Goal: Entertainment & Leisure: Browse casually

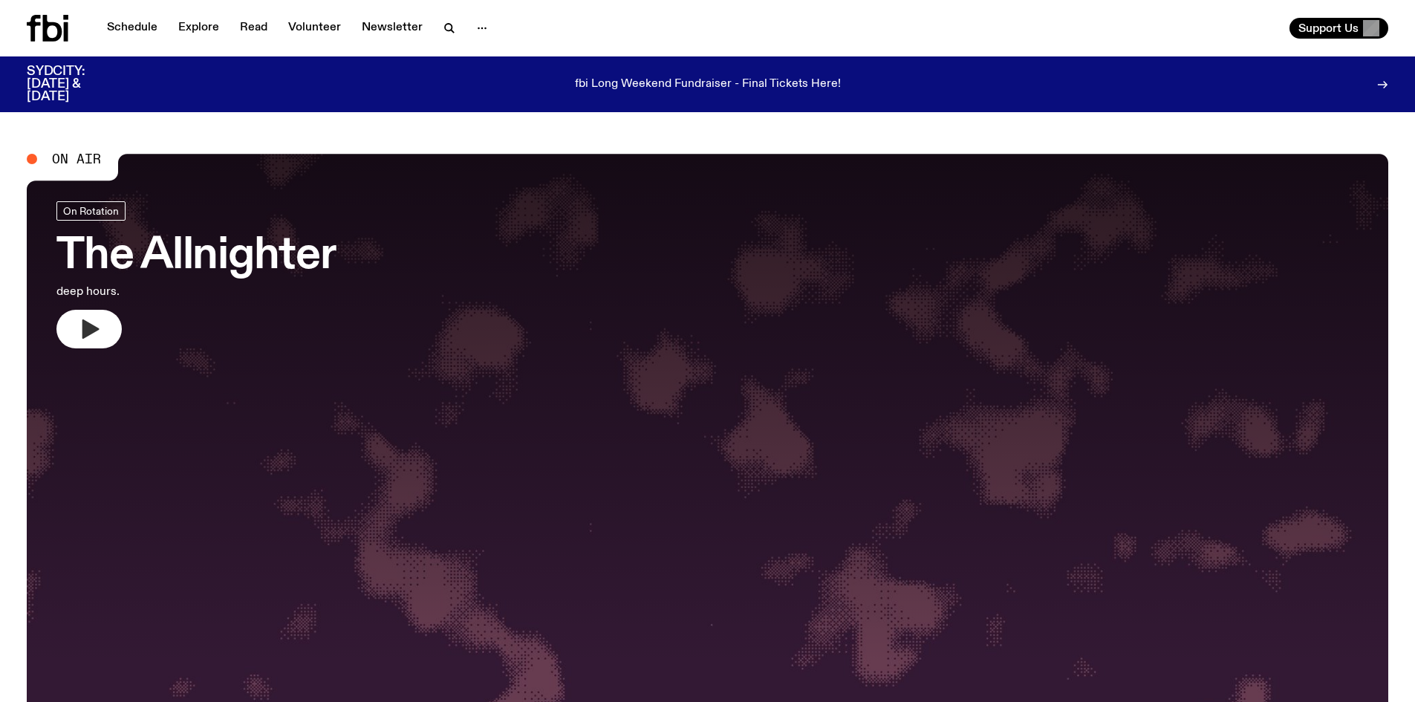
click at [102, 328] on button "button" at bounding box center [88, 329] width 65 height 39
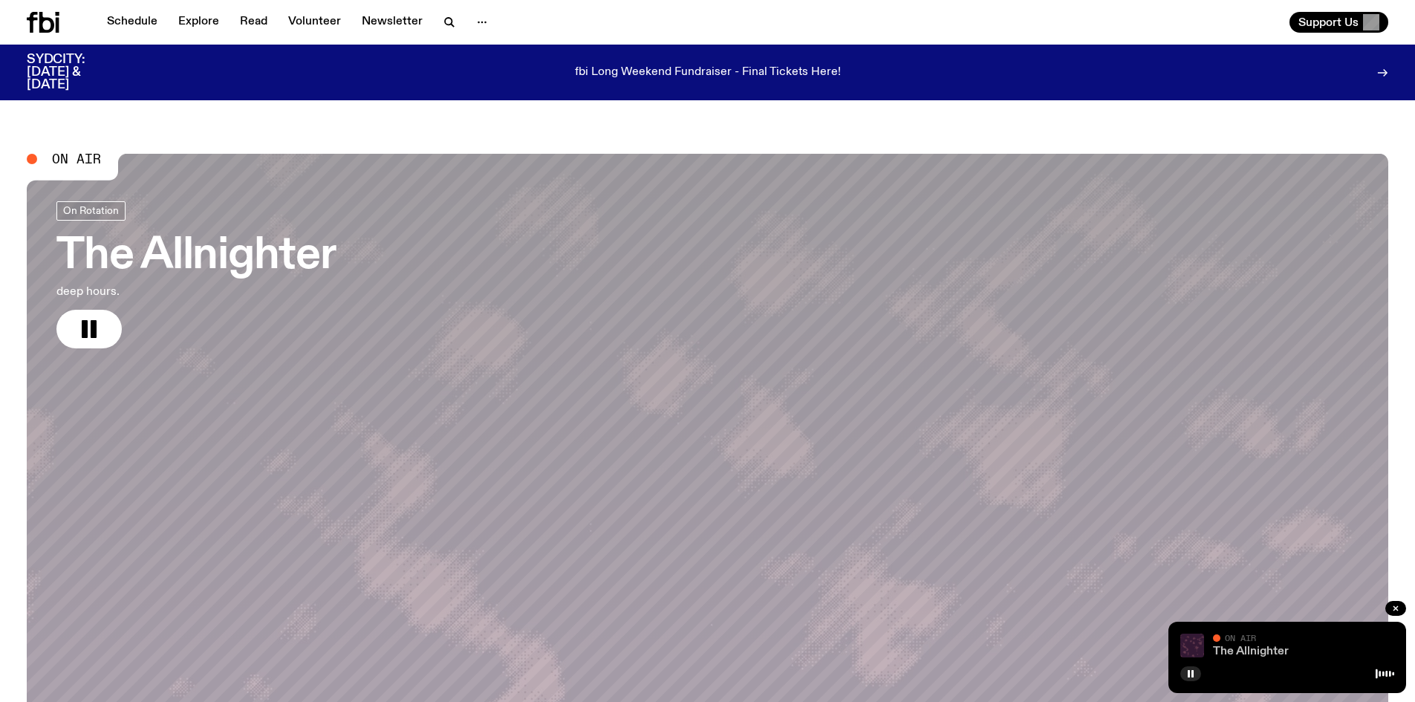
scroll to position [434, 0]
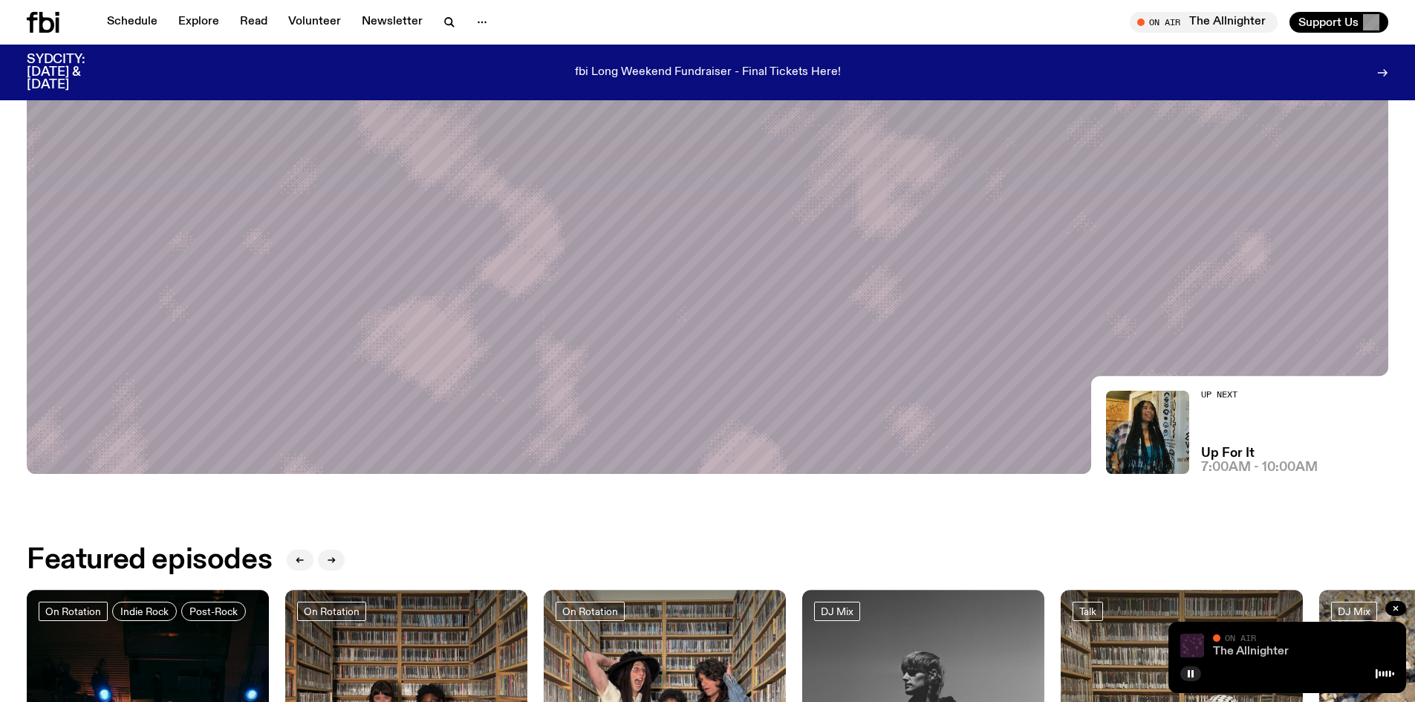
click at [1233, 645] on link "The Allnighter" at bounding box center [1251, 651] width 76 height 12
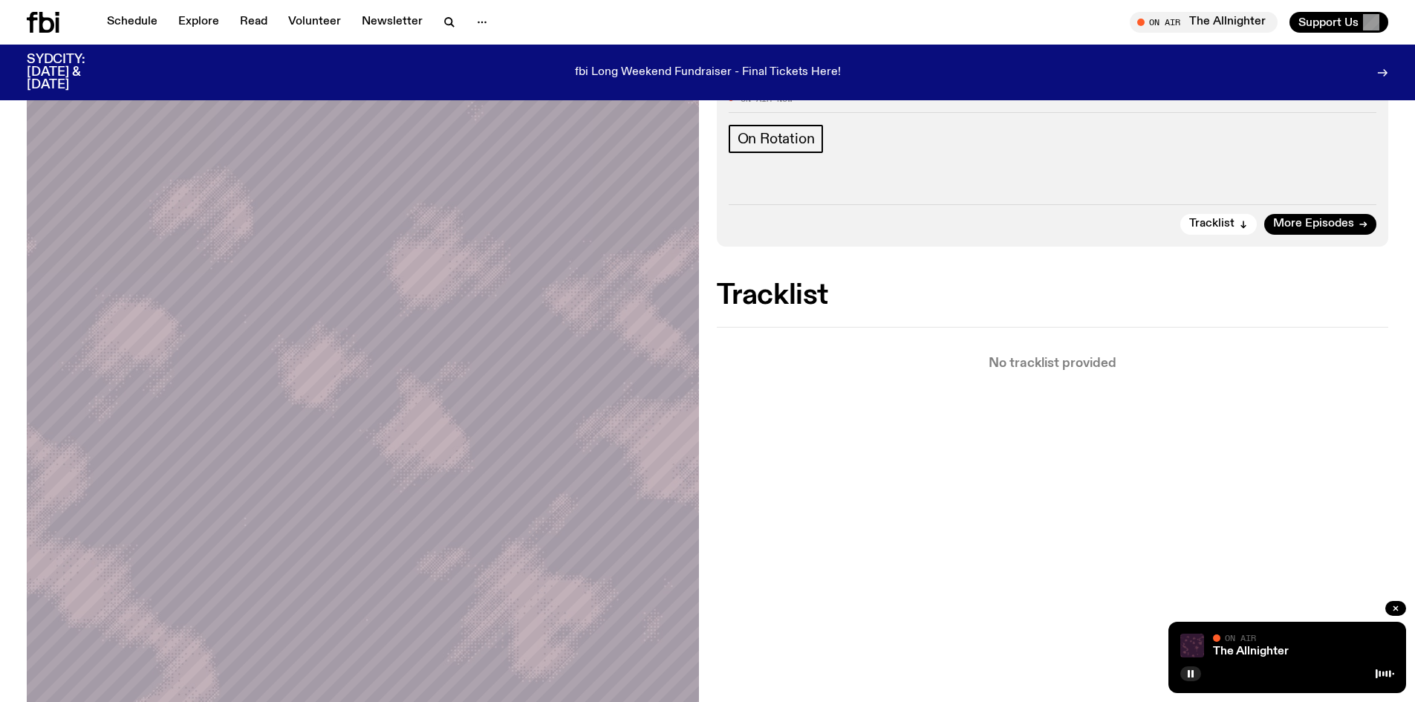
scroll to position [285, 0]
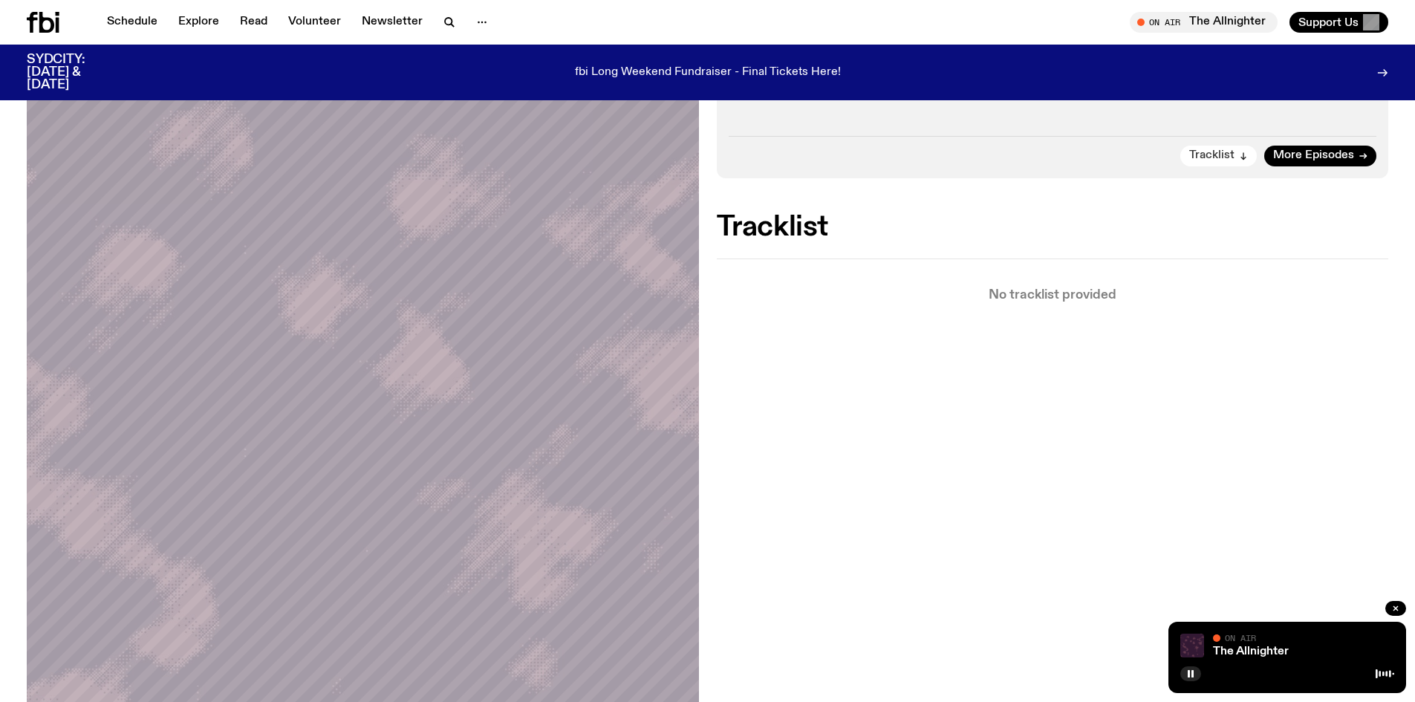
click at [1204, 154] on span "Tracklist" at bounding box center [1211, 155] width 45 height 11
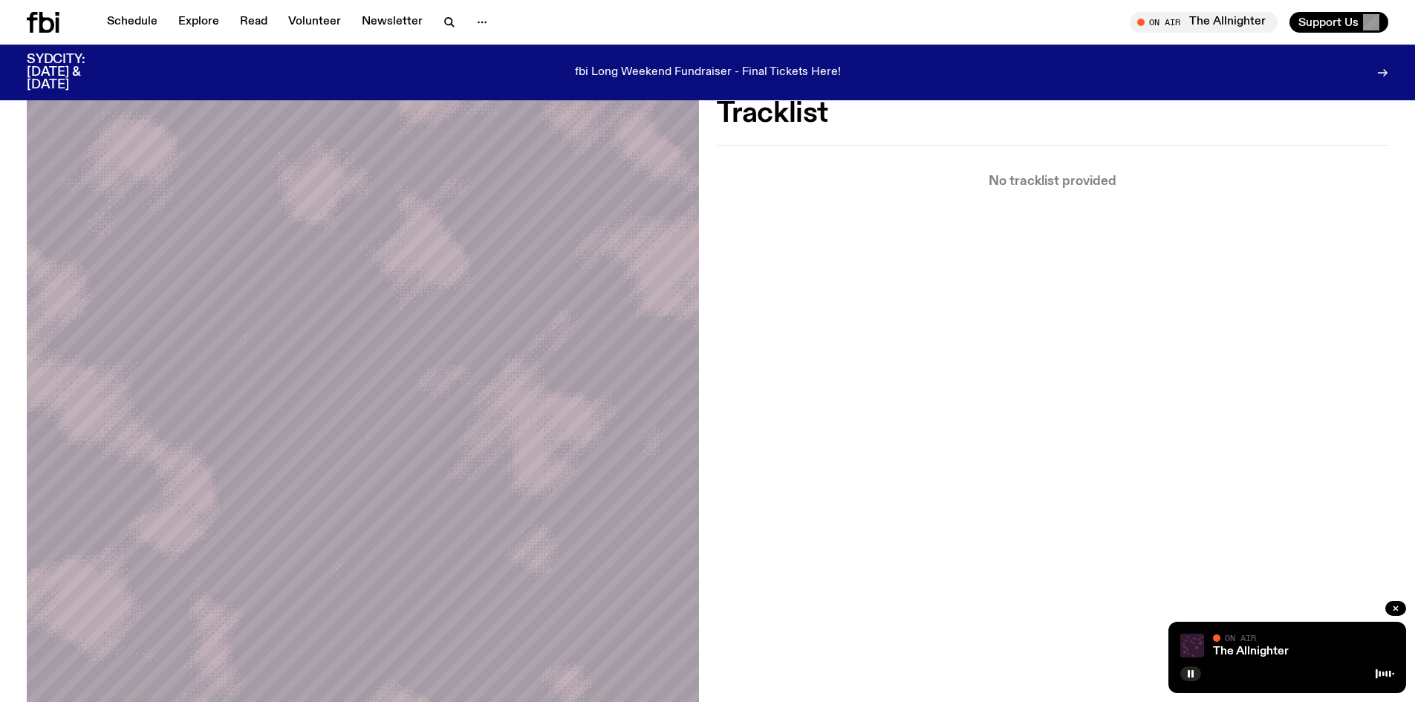
scroll to position [27, 0]
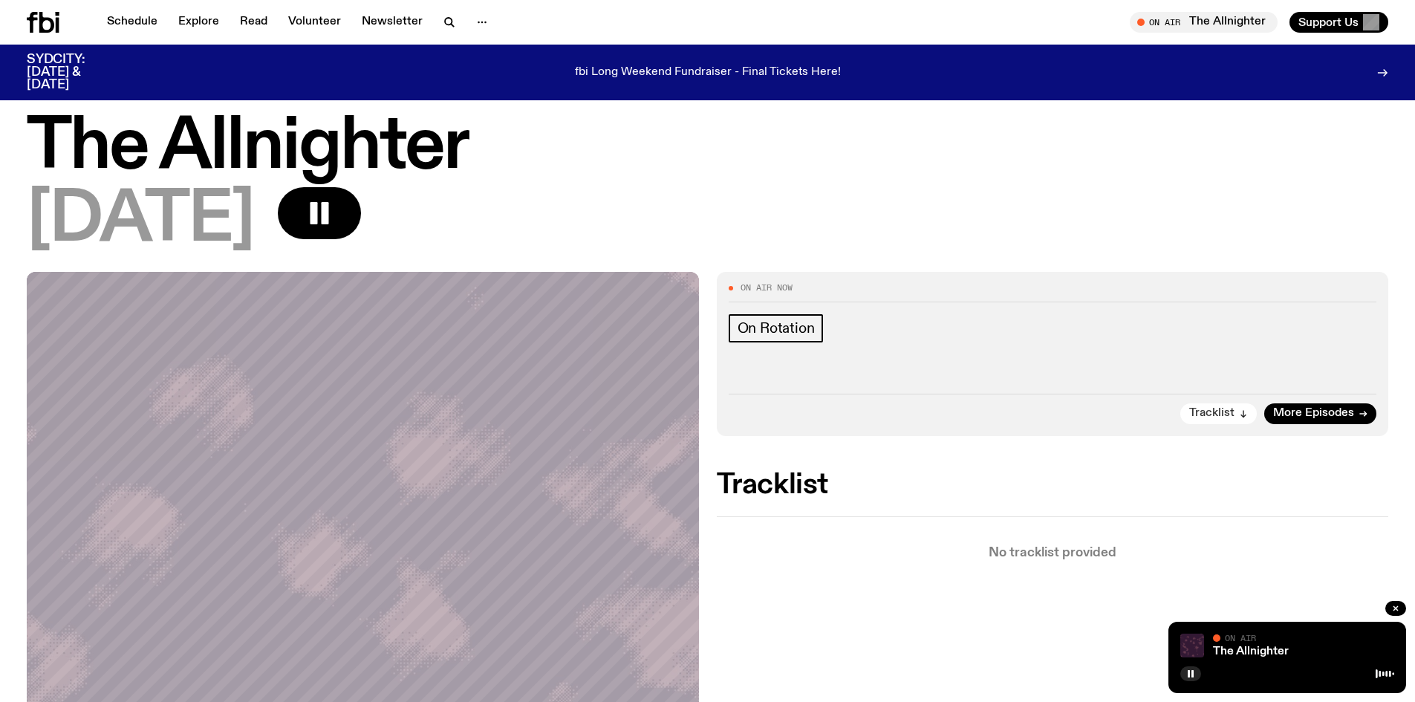
click at [1216, 406] on button "Tracklist" at bounding box center [1218, 413] width 77 height 21
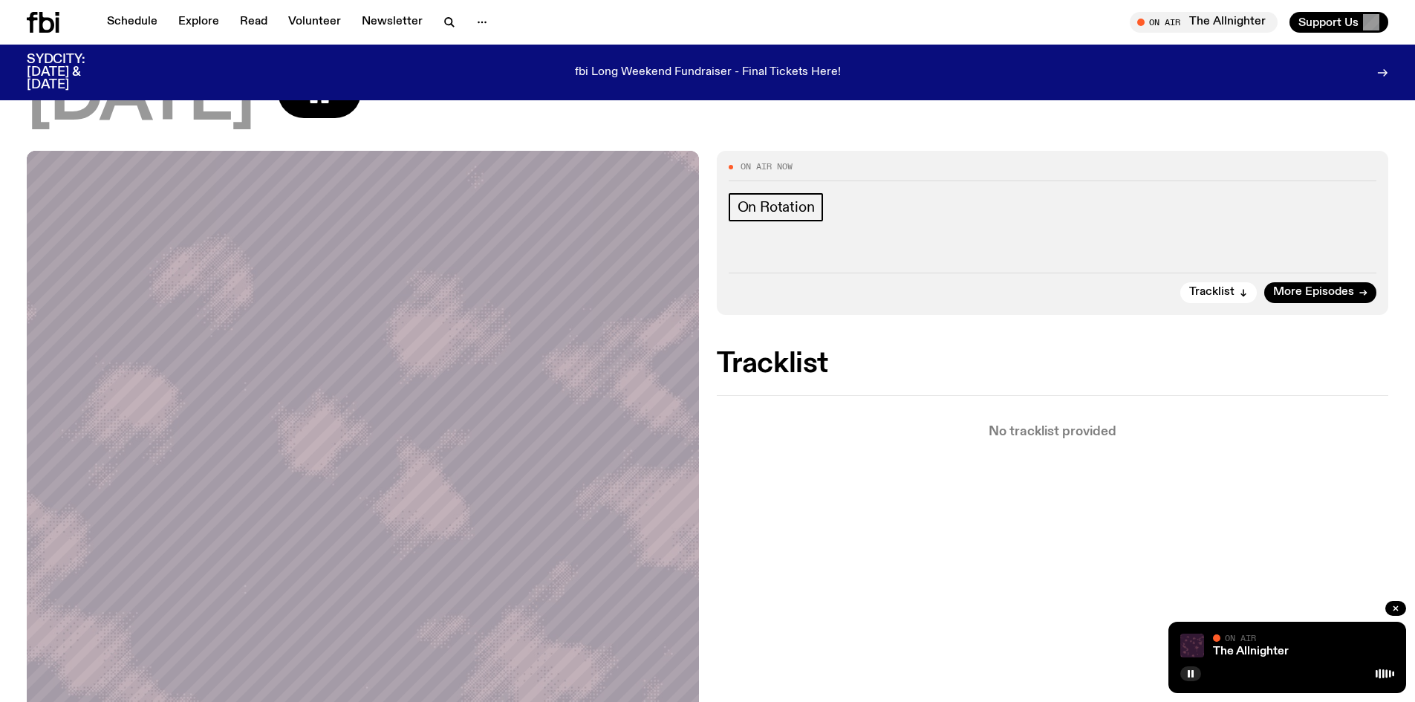
scroll to position [223, 0]
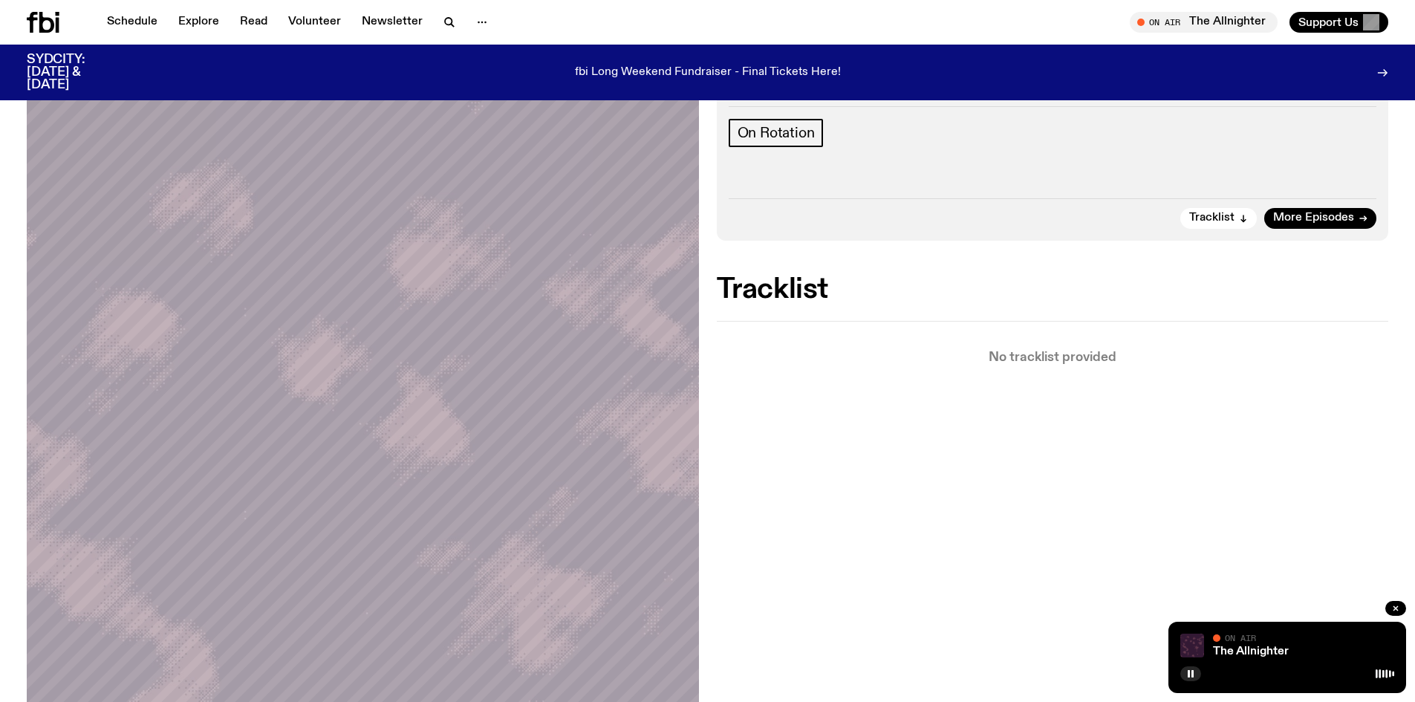
click at [1266, 642] on div "On Air" at bounding box center [1303, 639] width 181 height 11
click at [1266, 650] on link "The Allnighter" at bounding box center [1251, 651] width 76 height 12
click at [1321, 642] on div "On Air" at bounding box center [1303, 639] width 181 height 11
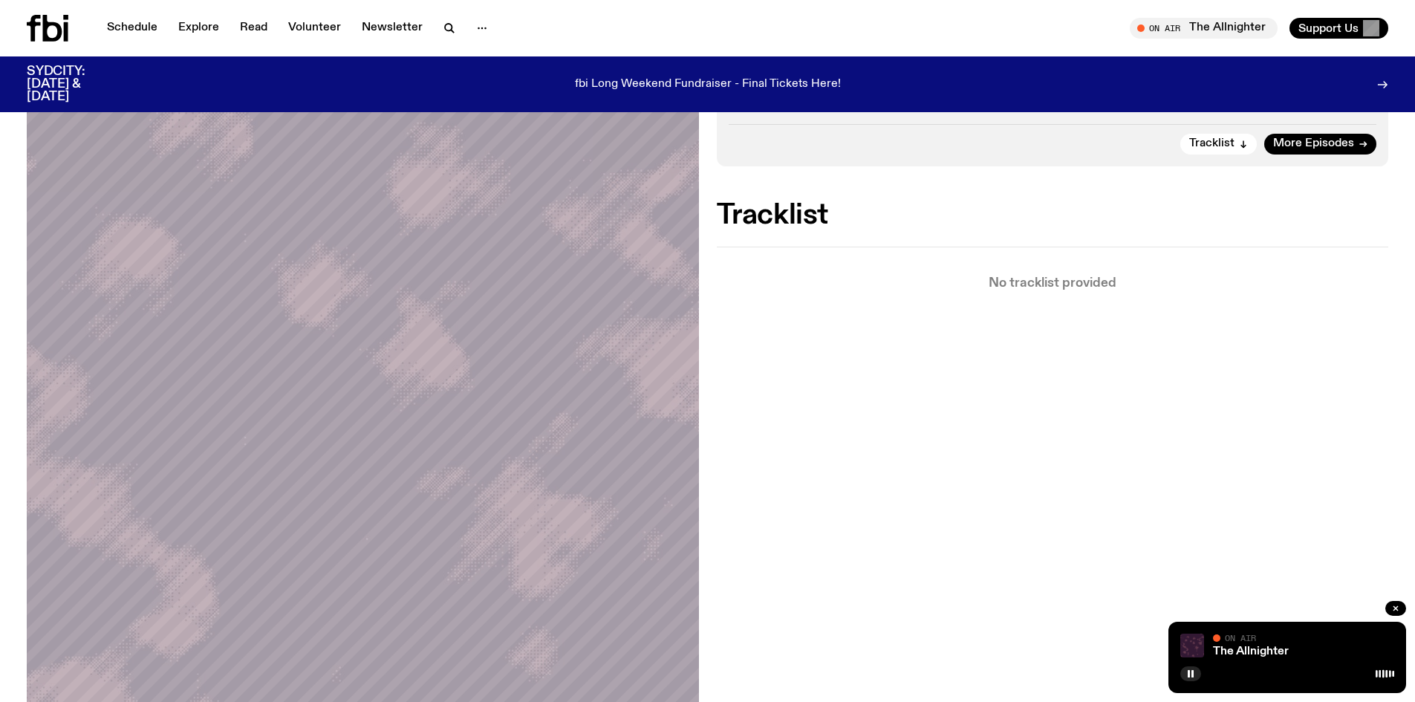
scroll to position [0, 0]
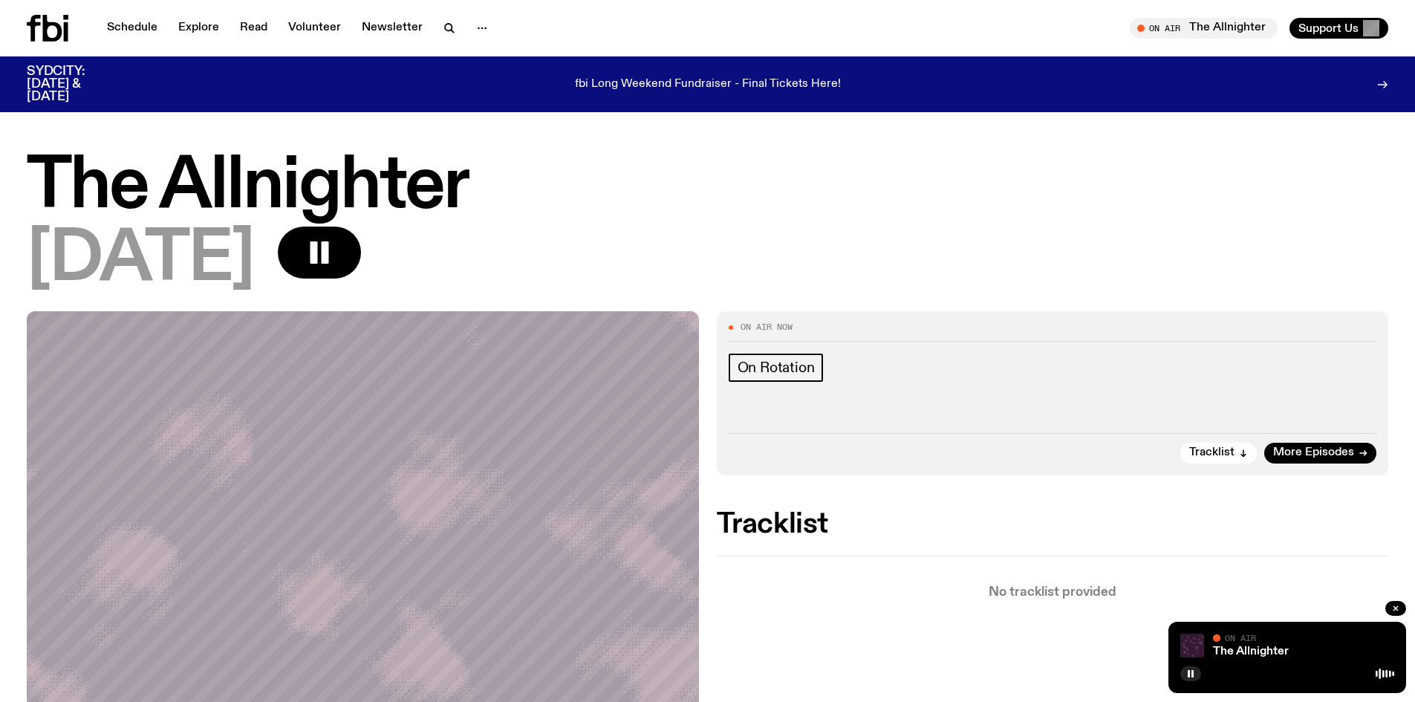
click at [864, 168] on h1 "The Allnighter" at bounding box center [707, 187] width 1361 height 67
click at [48, 30] on icon at bounding box center [48, 28] width 42 height 27
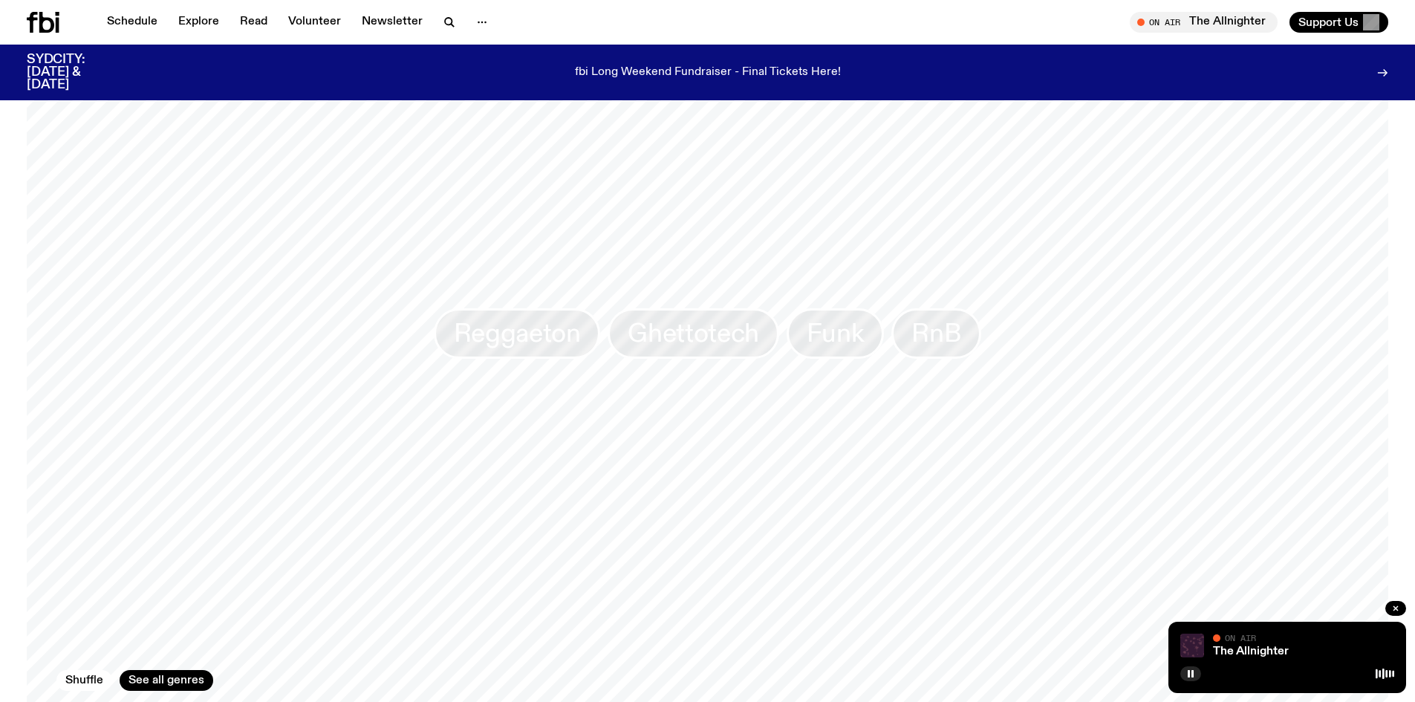
scroll to position [1072, 0]
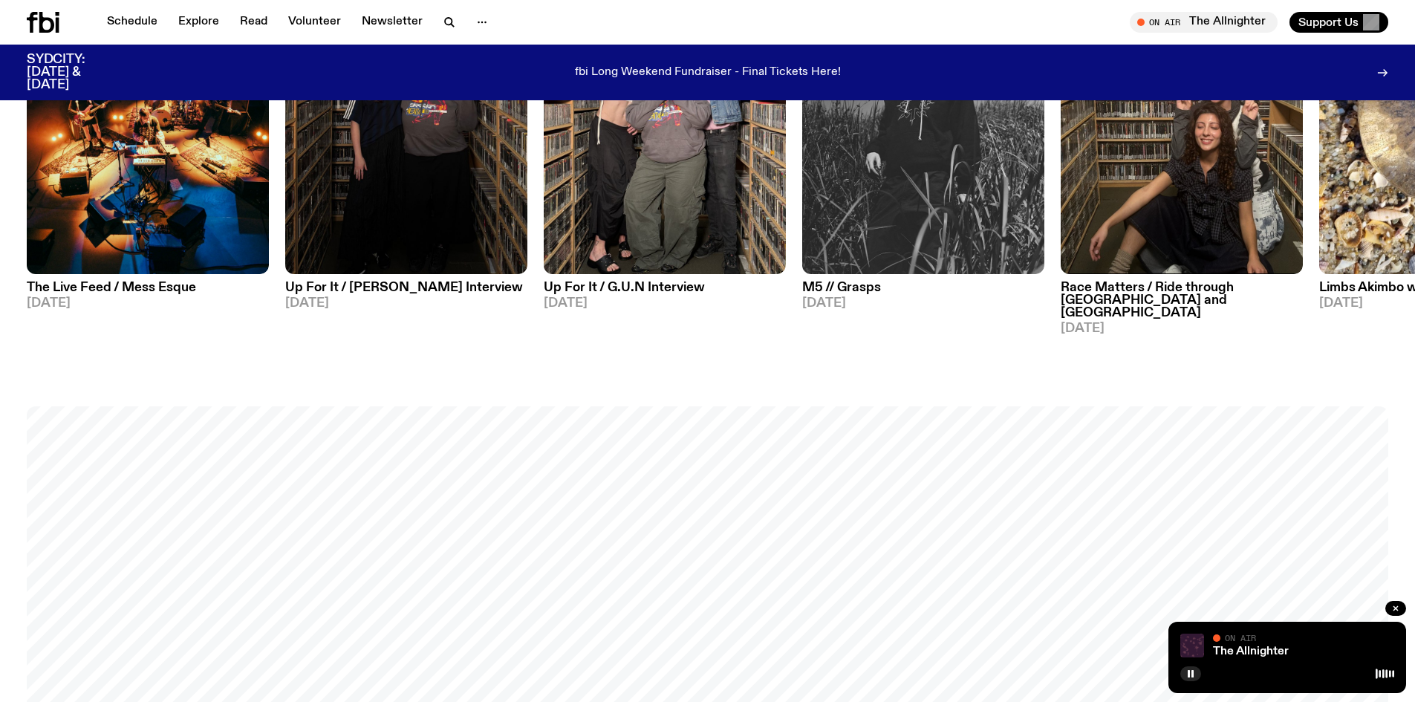
click at [53, 65] on h3 "SYDCITY: [DATE] & [DATE]" at bounding box center [74, 72] width 95 height 38
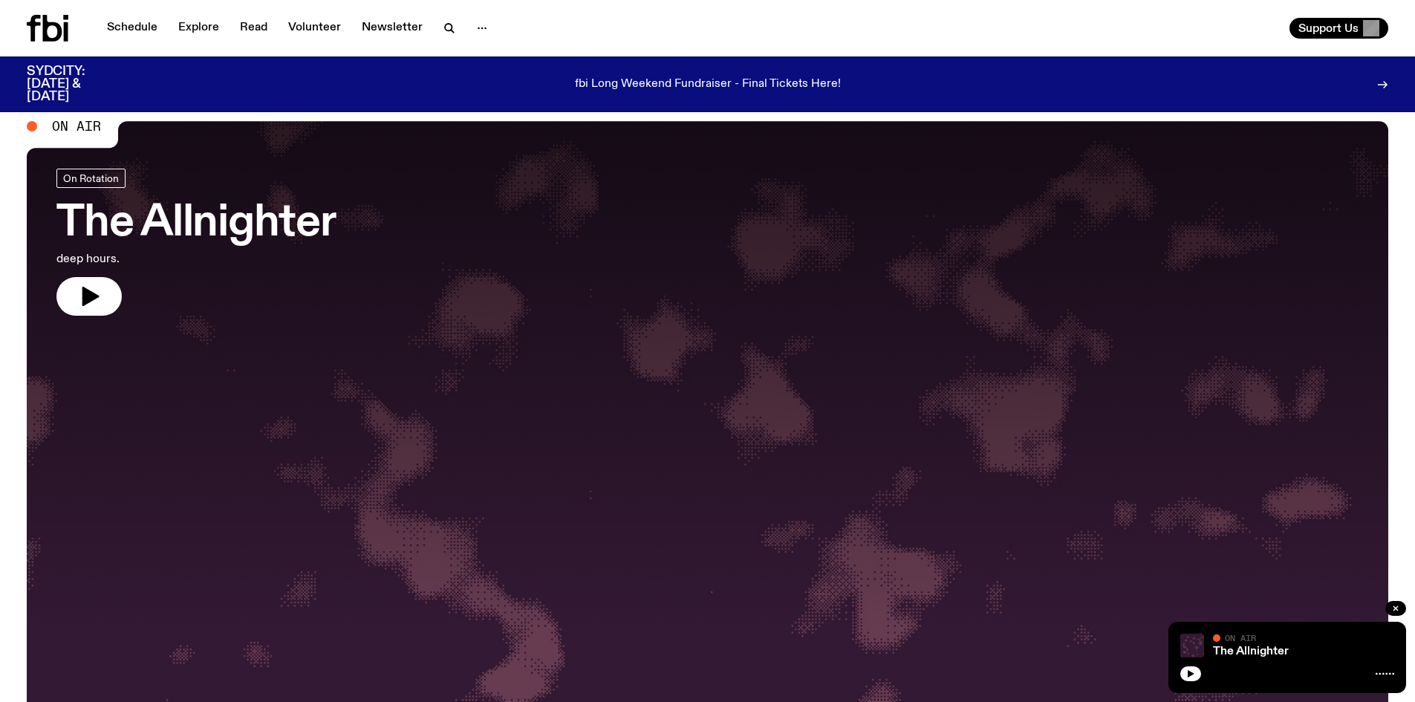
scroll to position [0, 0]
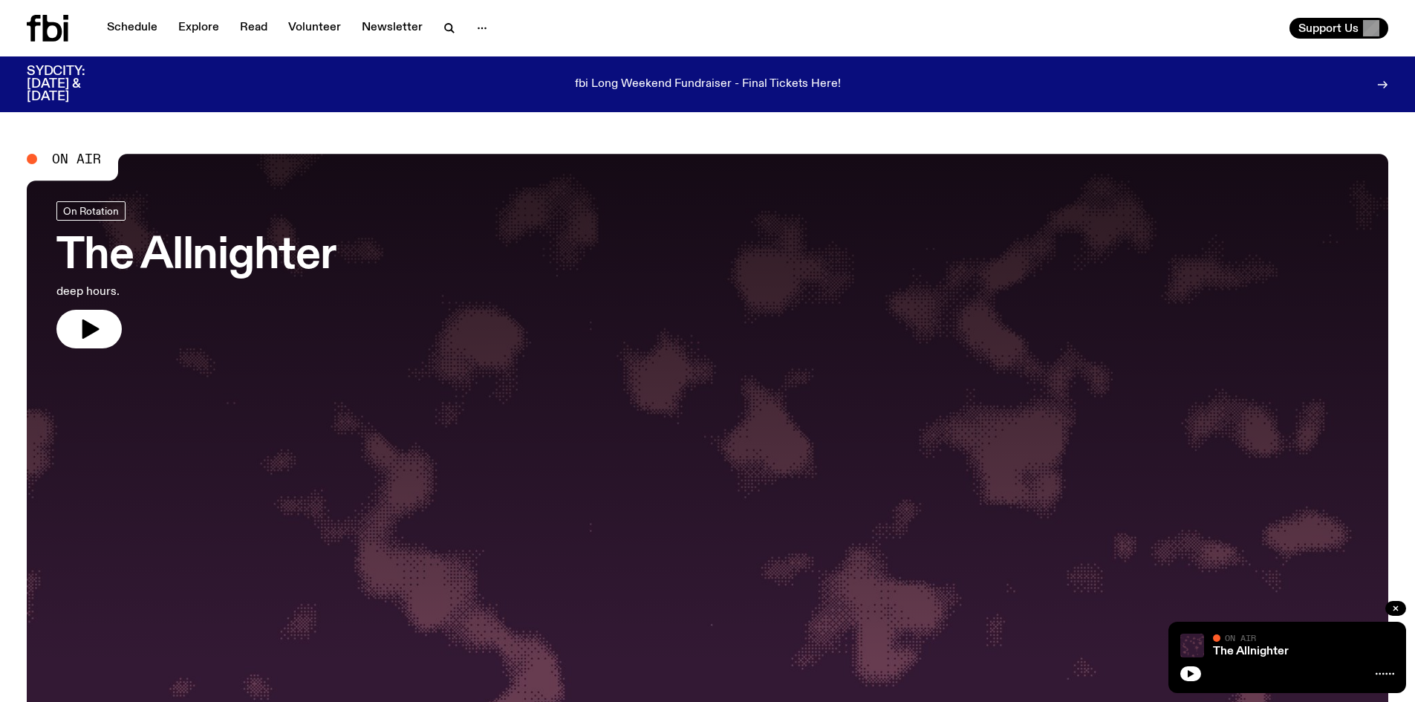
click at [178, 256] on h3 "The Allnighter" at bounding box center [195, 256] width 279 height 42
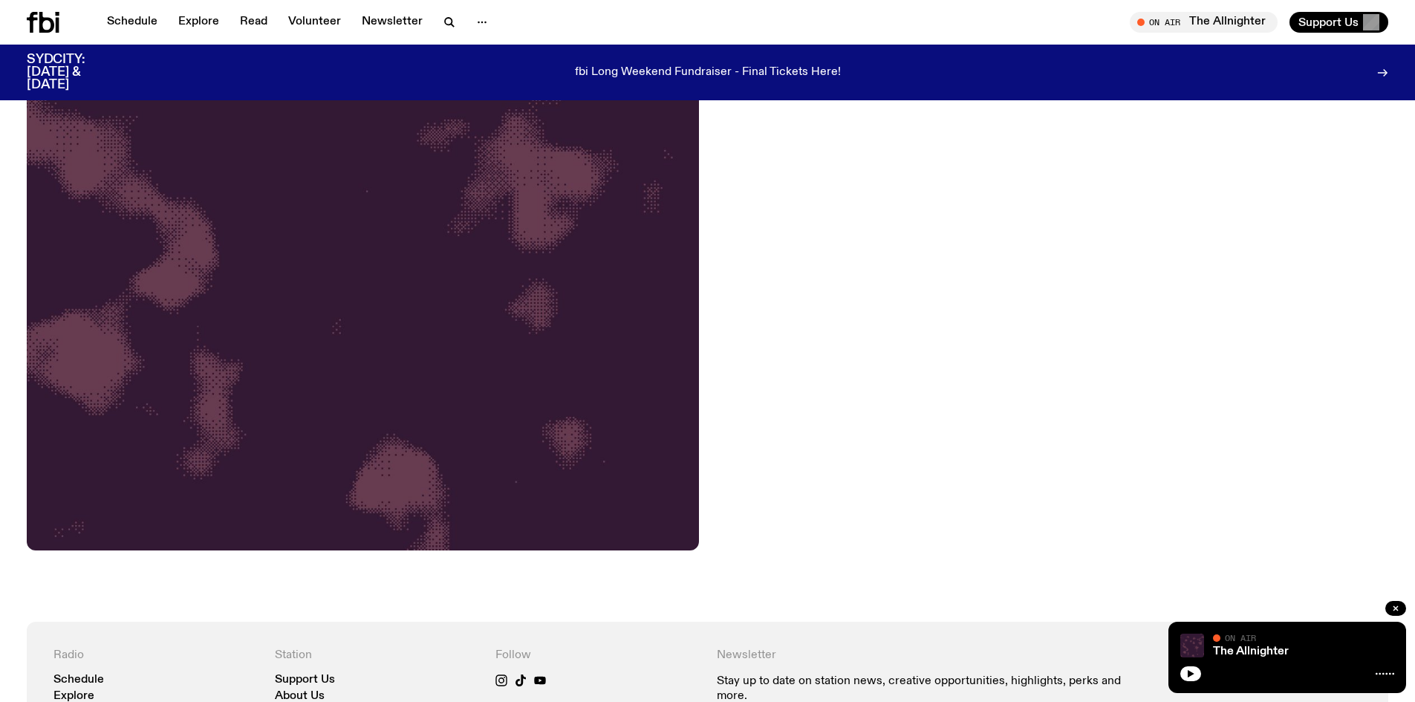
scroll to position [51, 0]
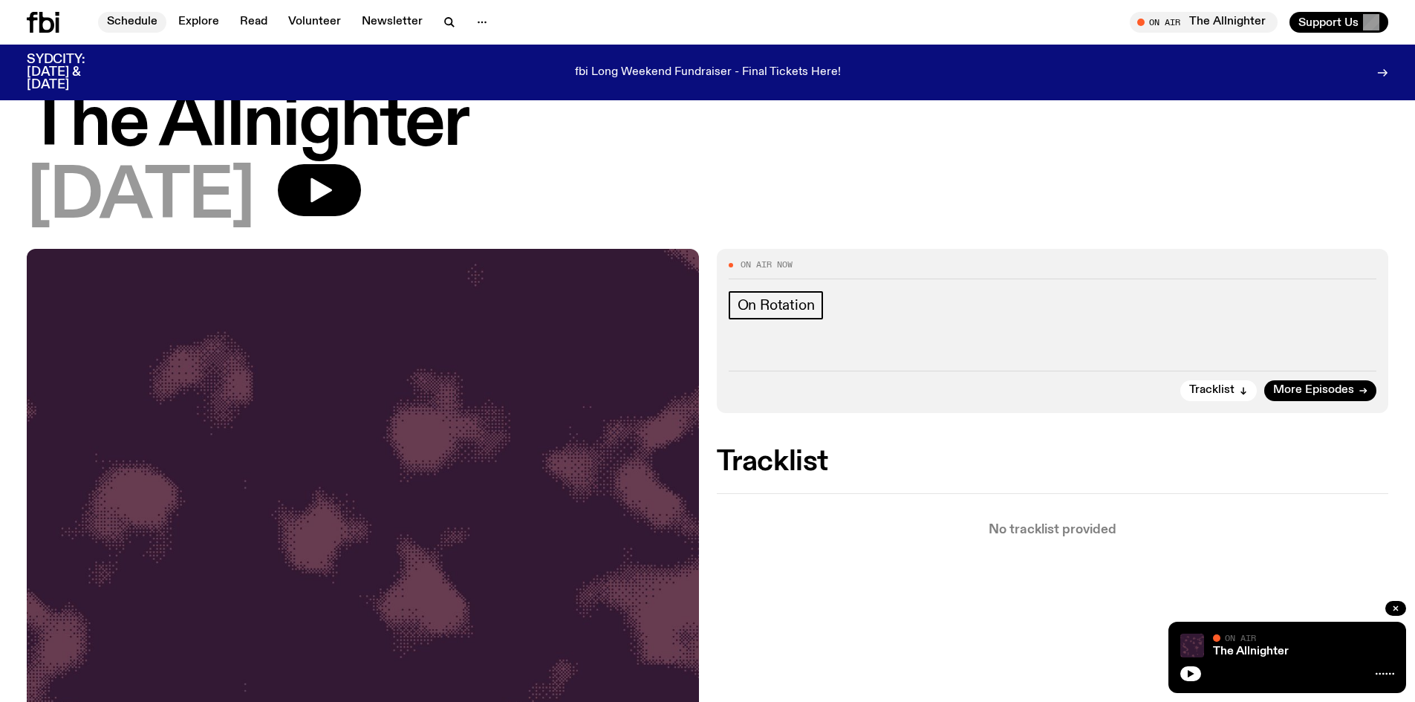
click at [136, 16] on link "Schedule" at bounding box center [132, 22] width 68 height 21
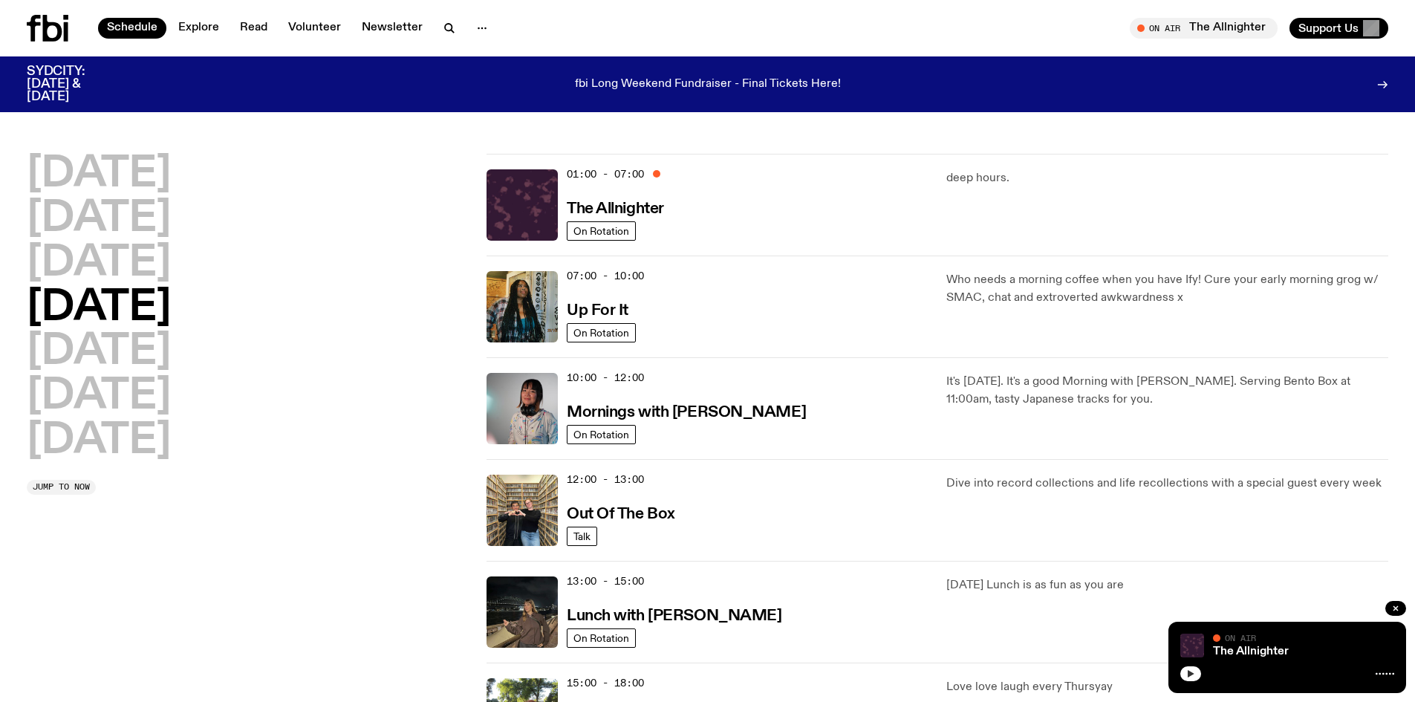
click at [1191, 671] on icon "button" at bounding box center [1190, 673] width 9 height 9
click at [1380, 677] on div at bounding box center [1385, 674] width 19 height 12
click at [1244, 651] on link "The Allnighter" at bounding box center [1251, 651] width 76 height 12
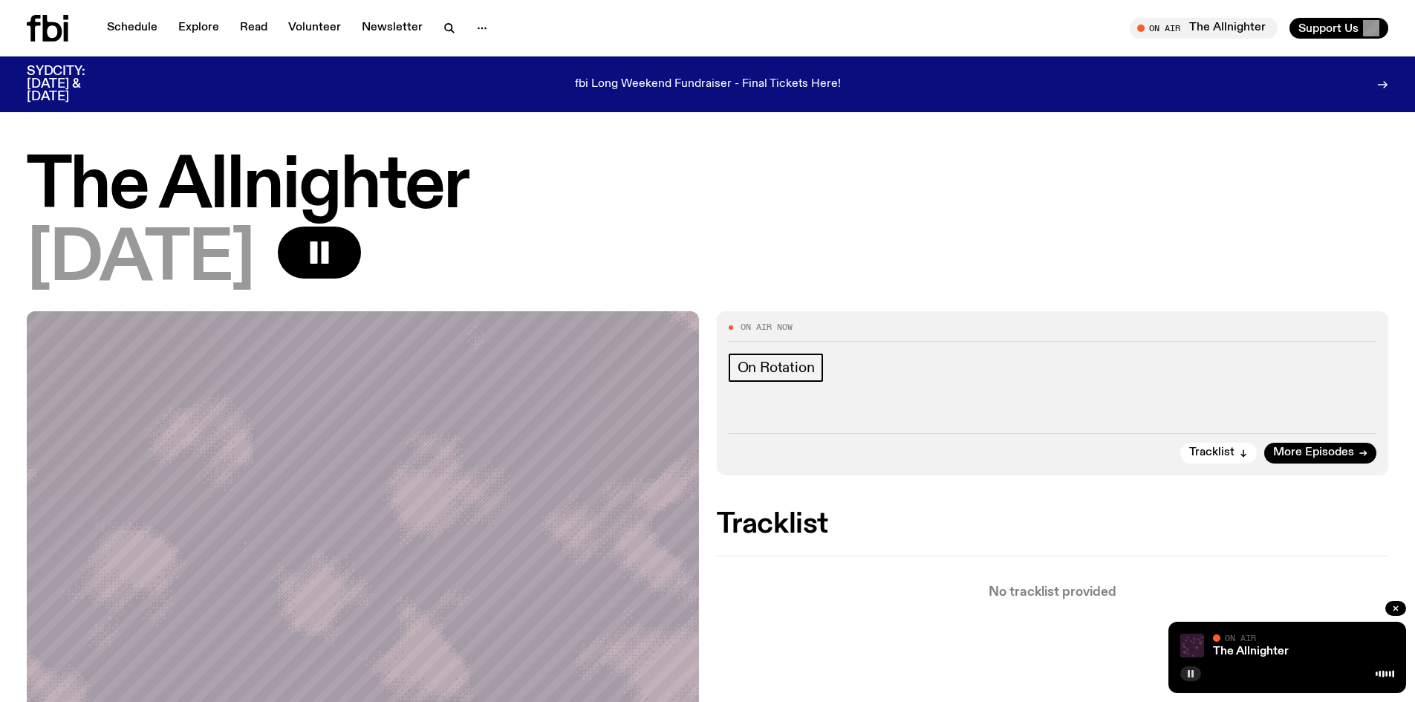
click at [931, 439] on div "Tracklist More Episodes" at bounding box center [1053, 448] width 648 height 30
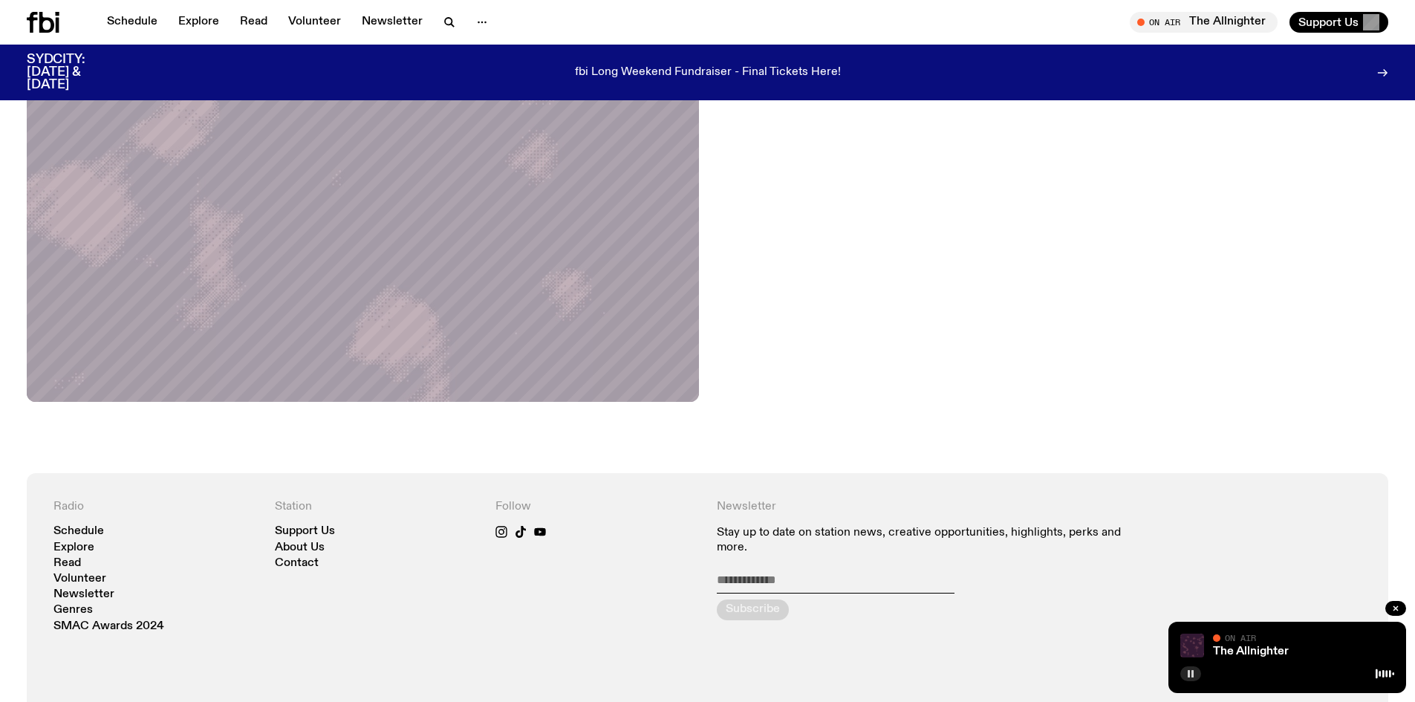
scroll to position [719, 0]
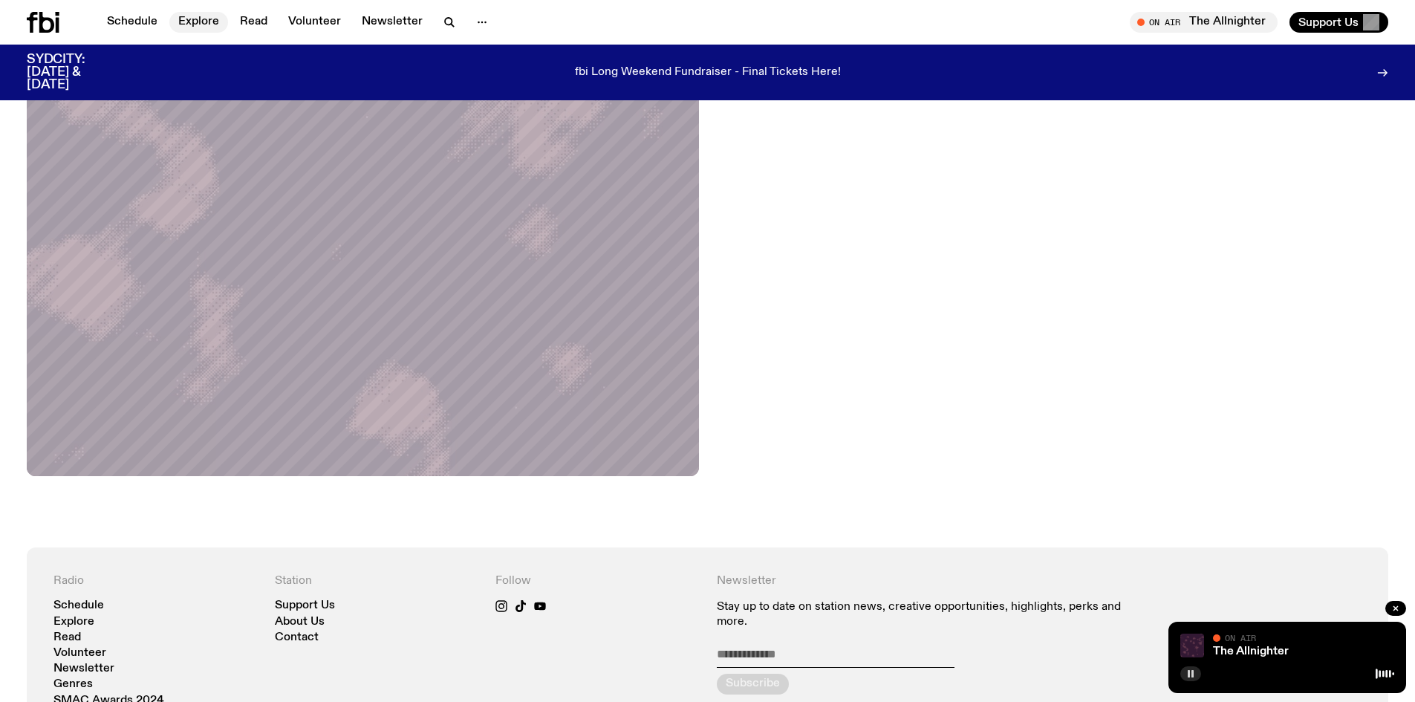
click at [198, 20] on link "Explore" at bounding box center [198, 22] width 59 height 21
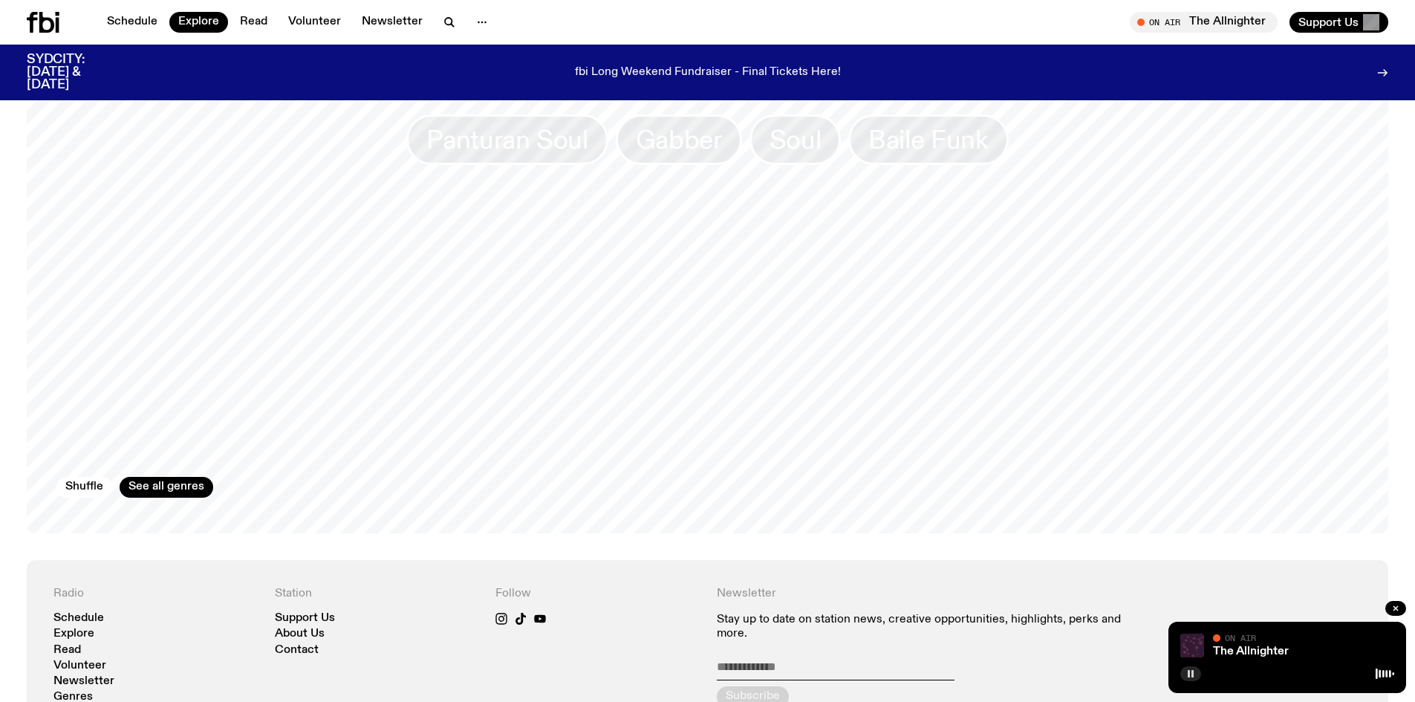
scroll to position [2254, 0]
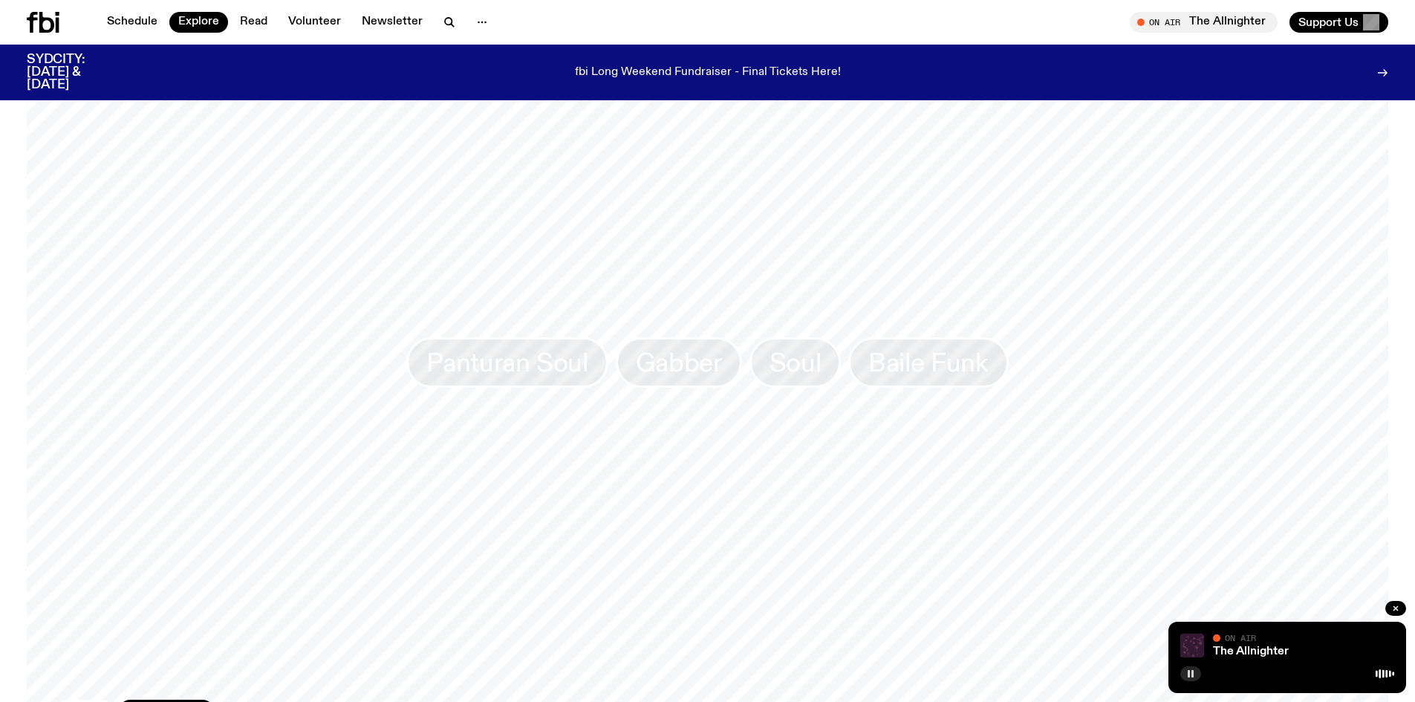
click at [68, 700] on button "Shuffle" at bounding box center [84, 710] width 56 height 21
click at [79, 700] on button "Shuffle" at bounding box center [84, 710] width 56 height 21
click at [484, 349] on span "Garage Rock" at bounding box center [485, 362] width 149 height 29
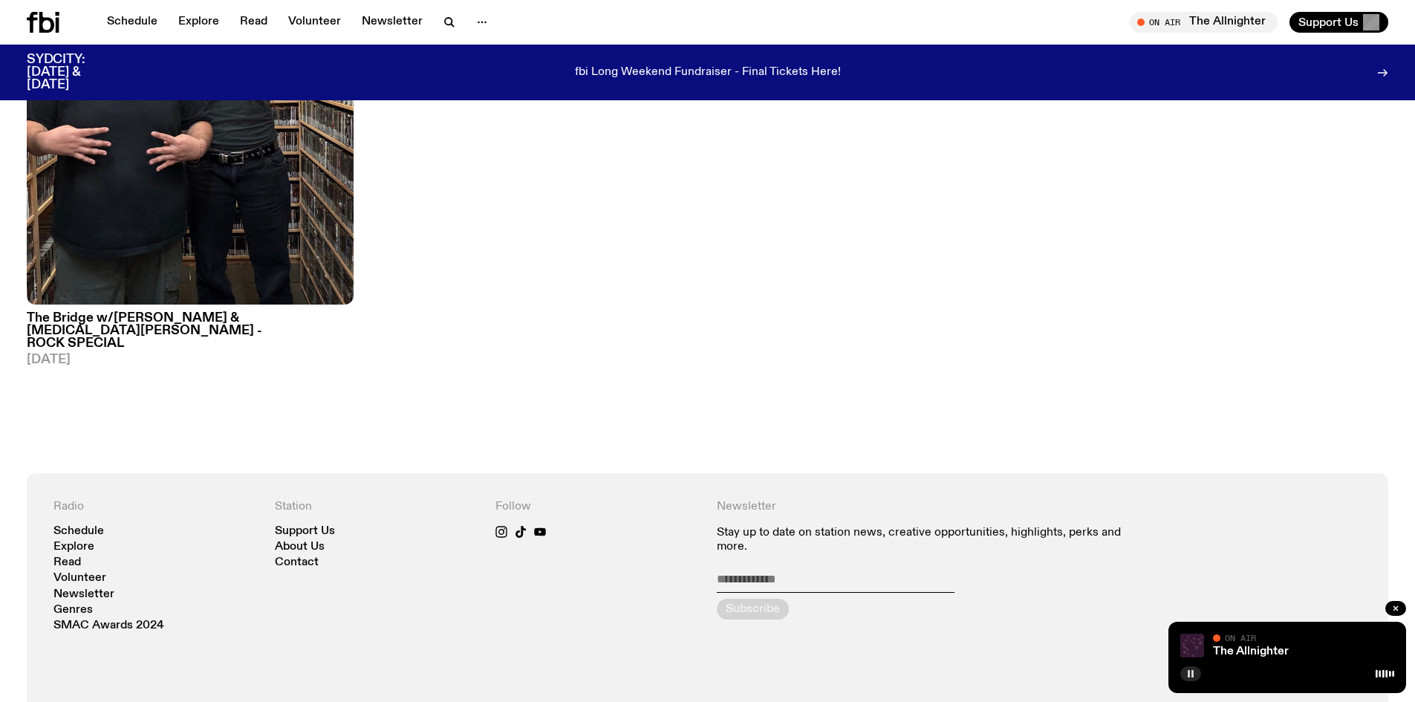
scroll to position [62, 0]
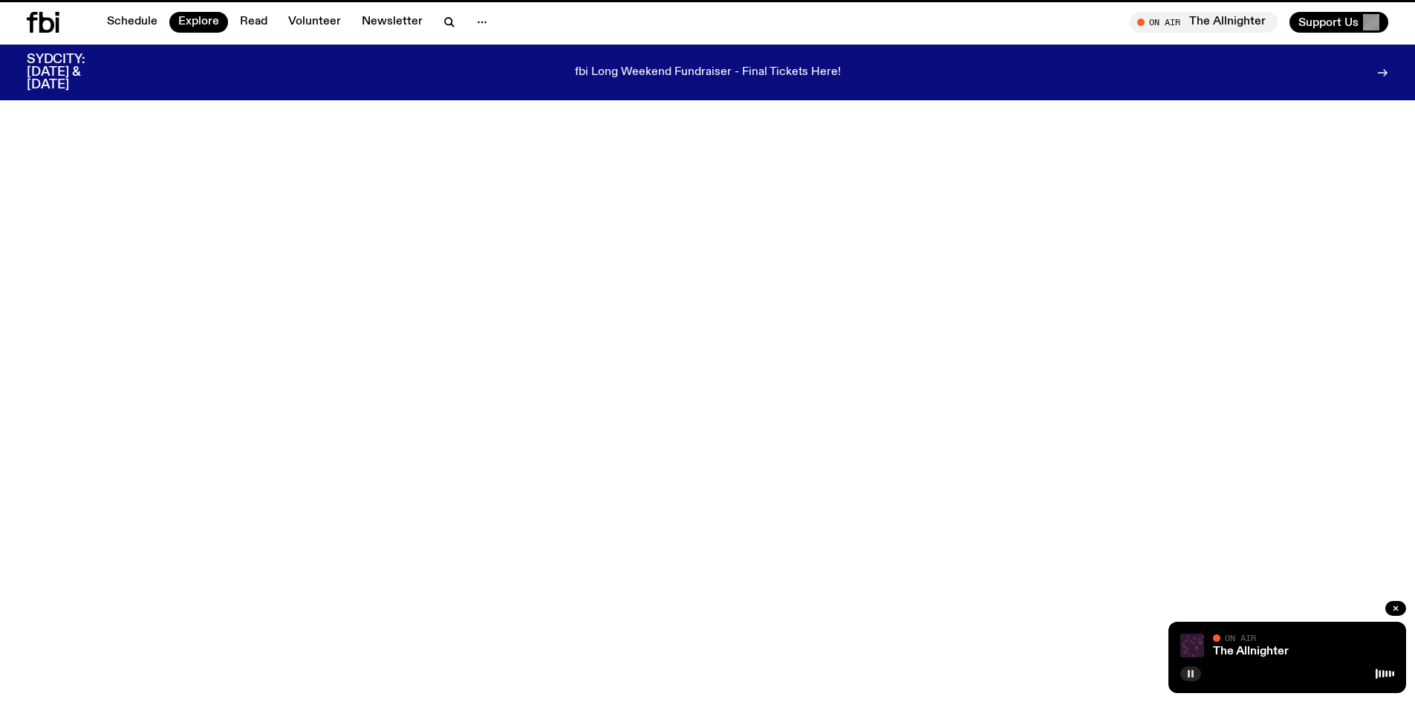
scroll to position [2254, 0]
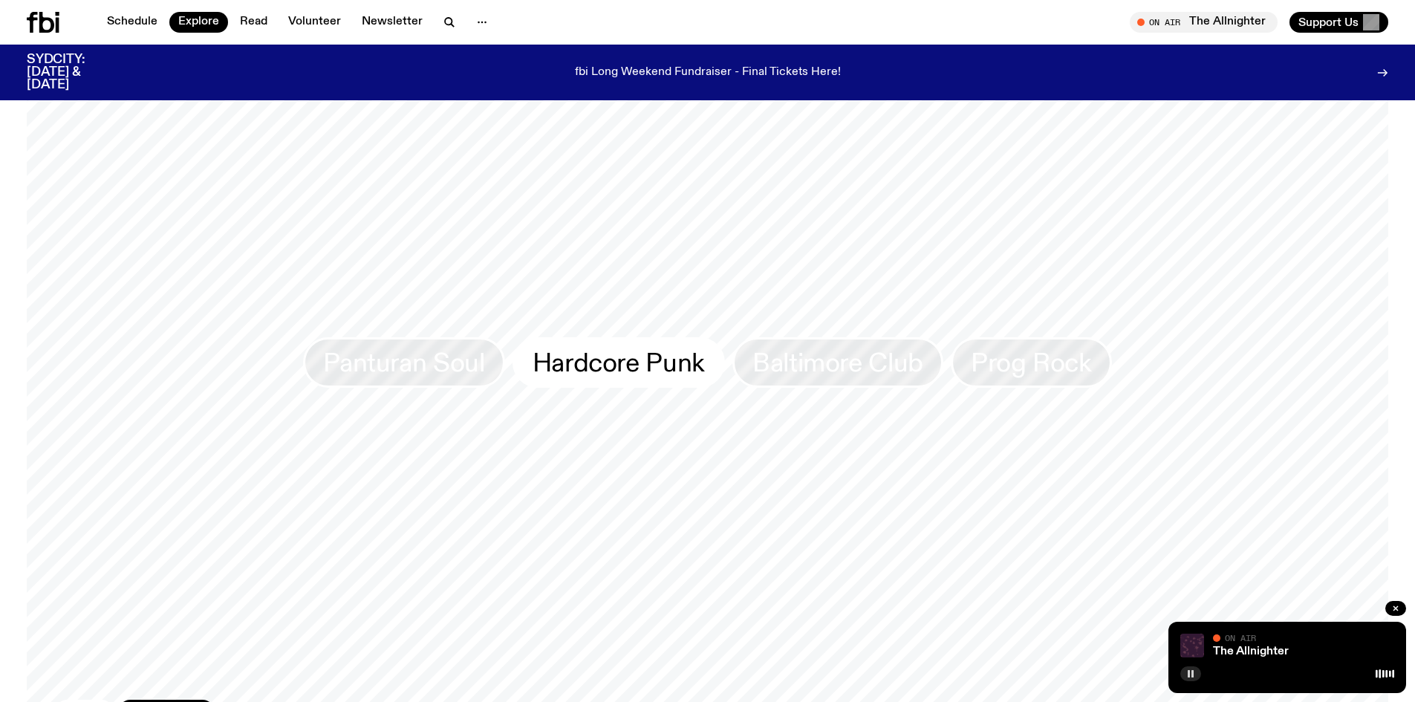
click at [603, 354] on span "Hardcore Punk" at bounding box center [619, 362] width 172 height 29
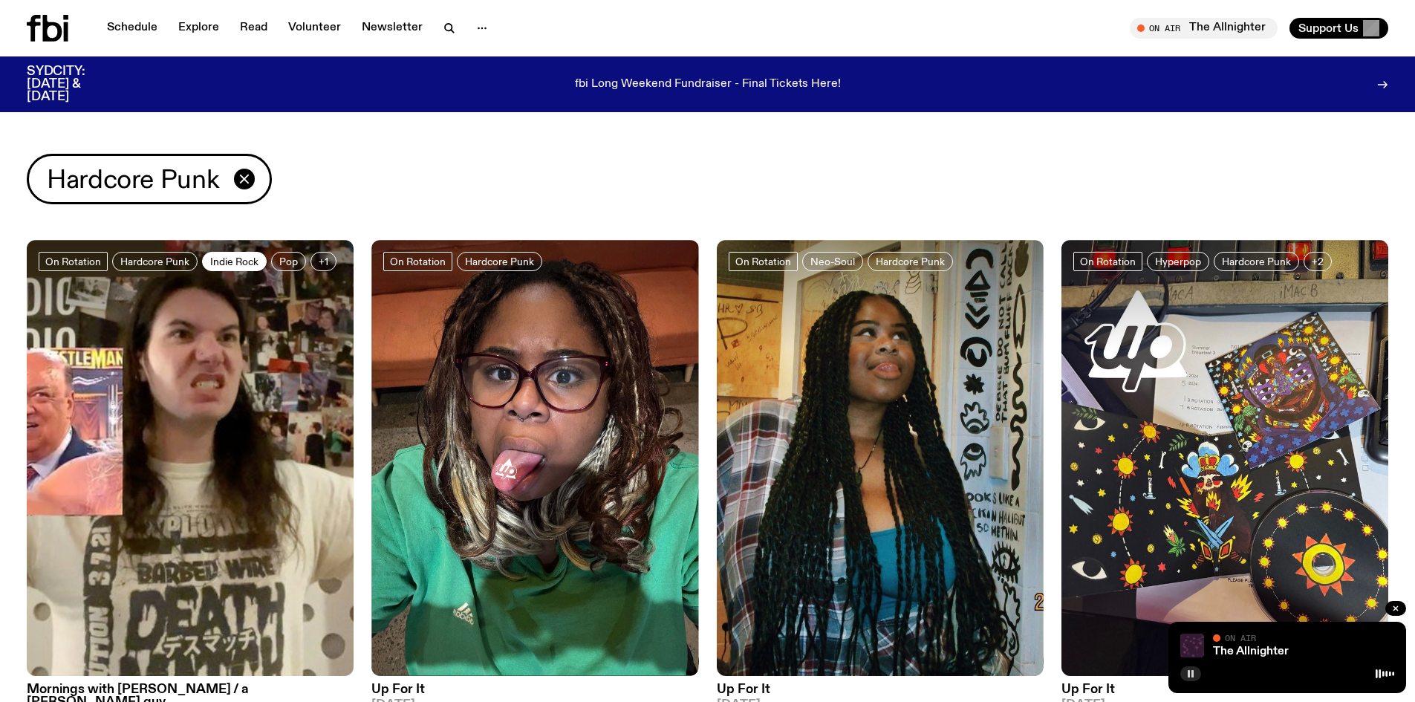
click at [247, 258] on span "Indie Rock" at bounding box center [234, 261] width 48 height 11
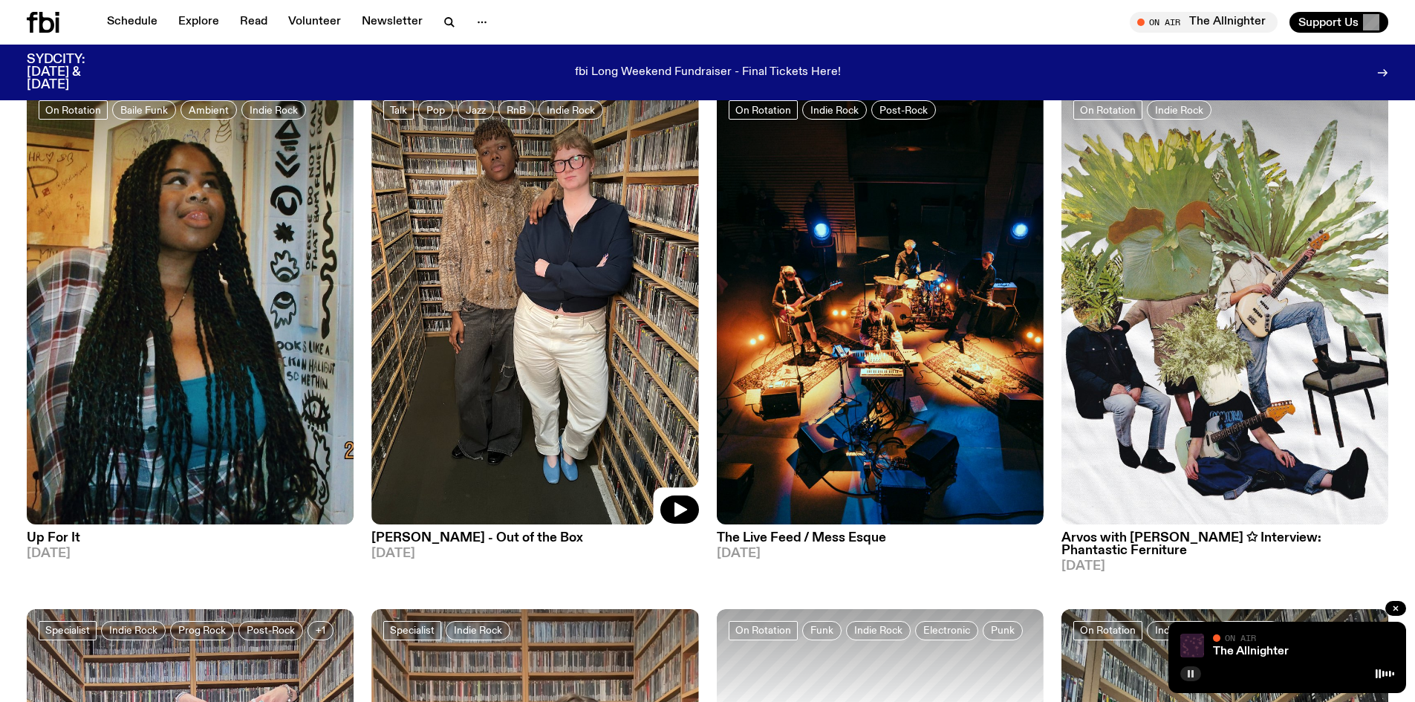
scroll to position [139, 0]
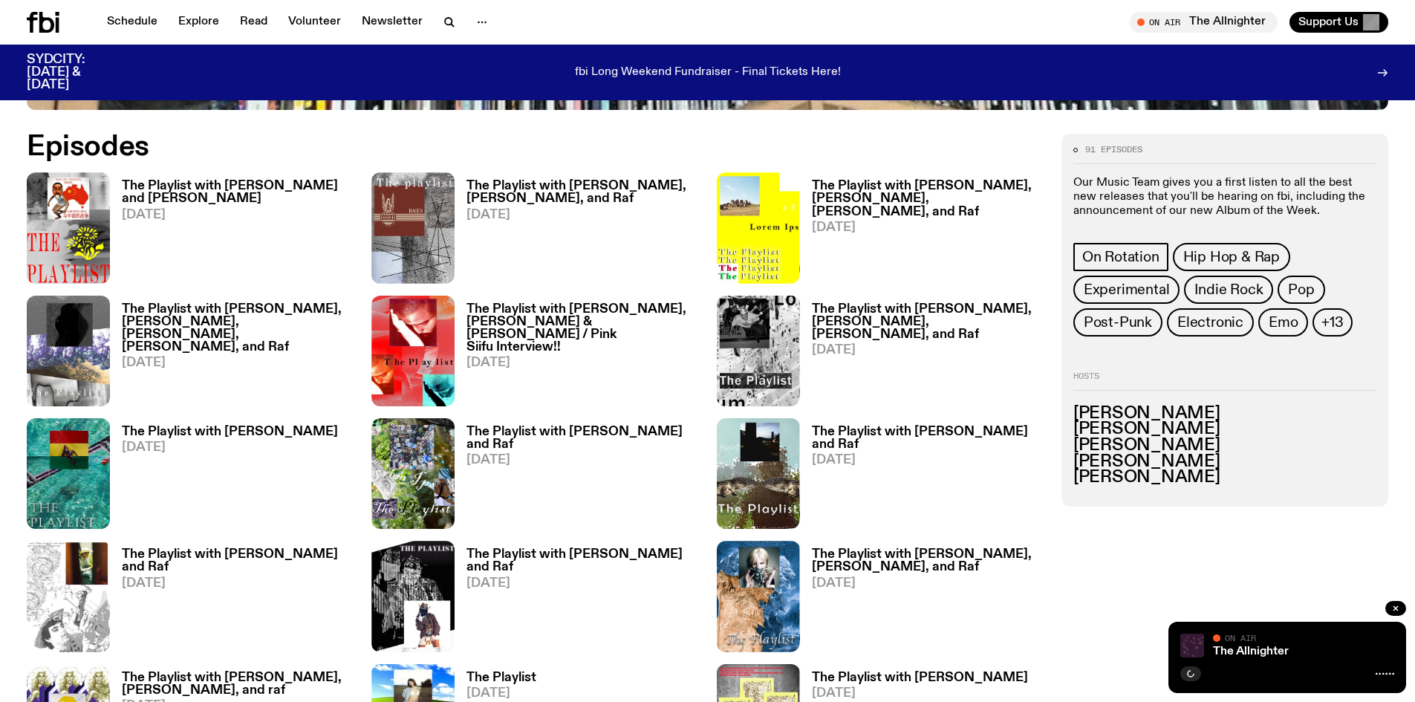
scroll to position [1102, 0]
